Goal: Information Seeking & Learning: Learn about a topic

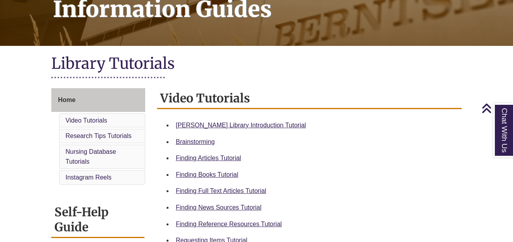
scroll to position [134, 0]
click at [212, 125] on link "[PERSON_NAME] Library Introduction Tutorial" at bounding box center [241, 125] width 130 height 7
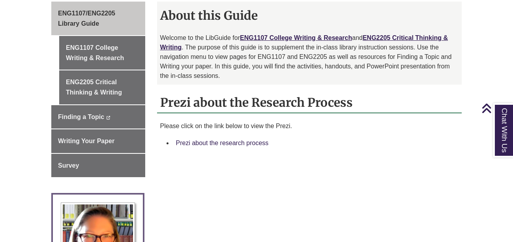
scroll to position [230, 0]
click at [227, 139] on link "Prezi about the research process" at bounding box center [222, 142] width 93 height 7
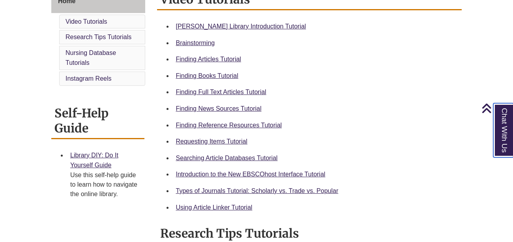
scroll to position [234, 0]
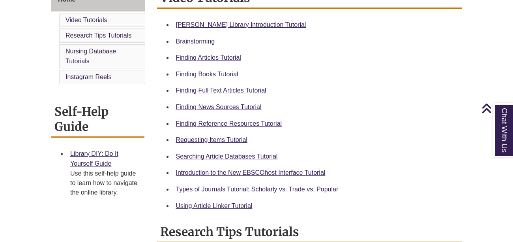
click at [222, 127] on div "Finding Reference Resources Tutorial" at bounding box center [316, 123] width 280 height 10
click at [223, 123] on link "Finding Reference Resources Tutorial" at bounding box center [229, 123] width 106 height 7
